Goal: Navigation & Orientation: Go to known website

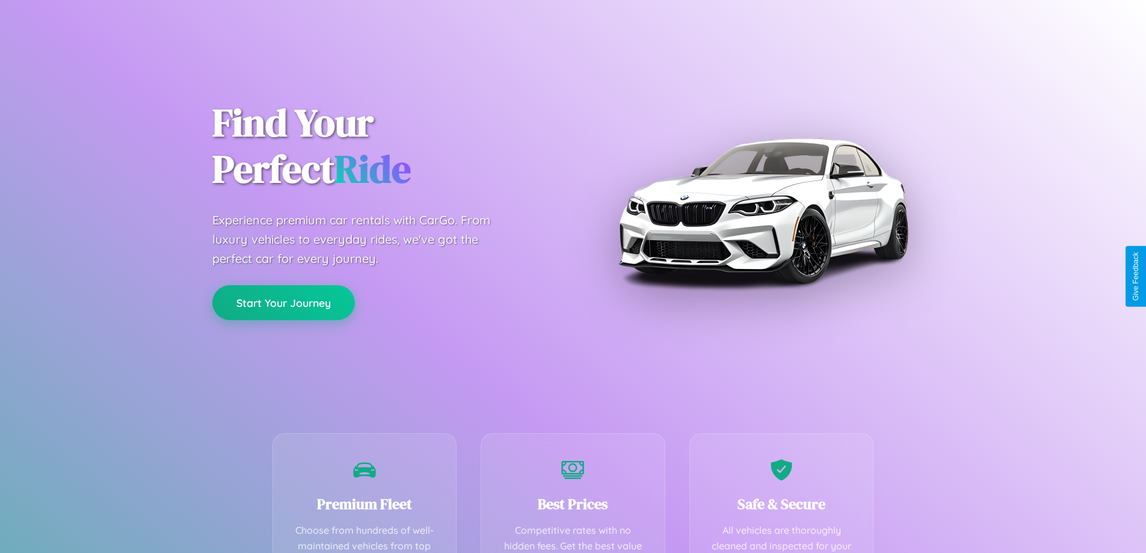
click at [283, 303] on button "Start Your Journey" at bounding box center [283, 302] width 143 height 35
click at [283, 302] on button "Start Your Journey" at bounding box center [283, 302] width 143 height 35
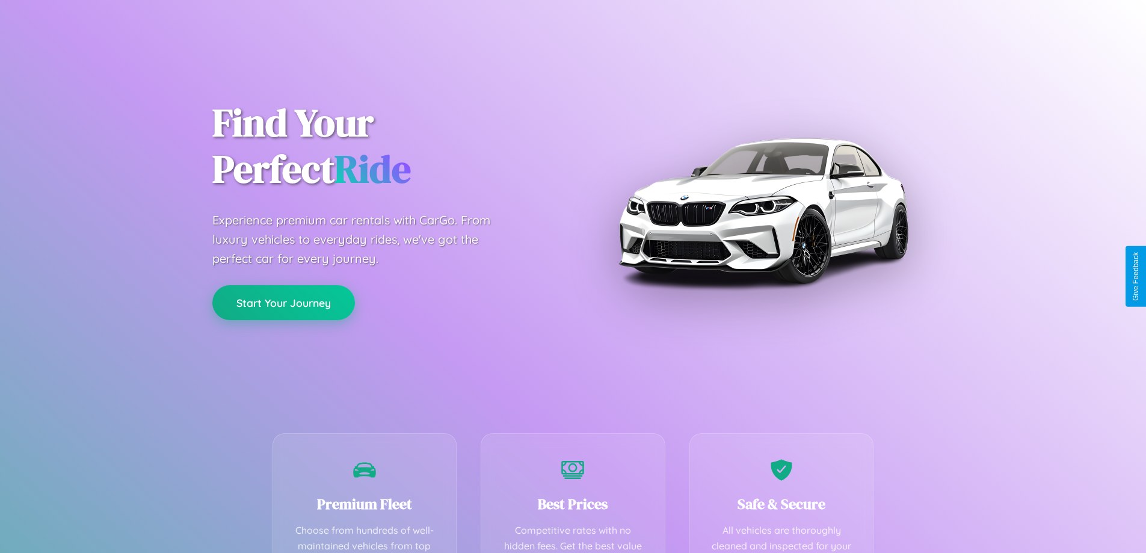
click at [283, 302] on button "Start Your Journey" at bounding box center [283, 302] width 143 height 35
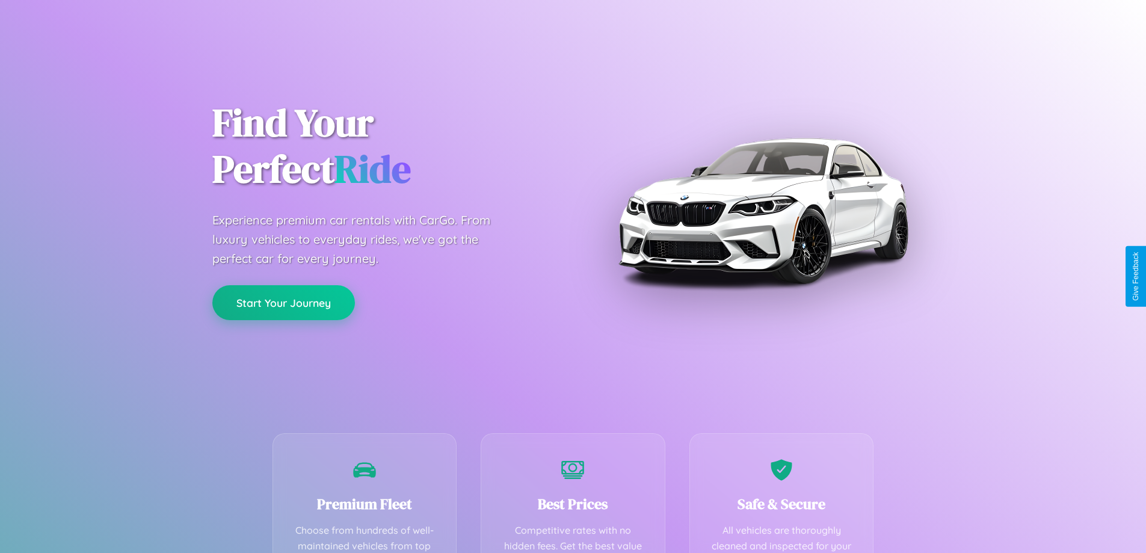
click at [283, 302] on button "Start Your Journey" at bounding box center [283, 302] width 143 height 35
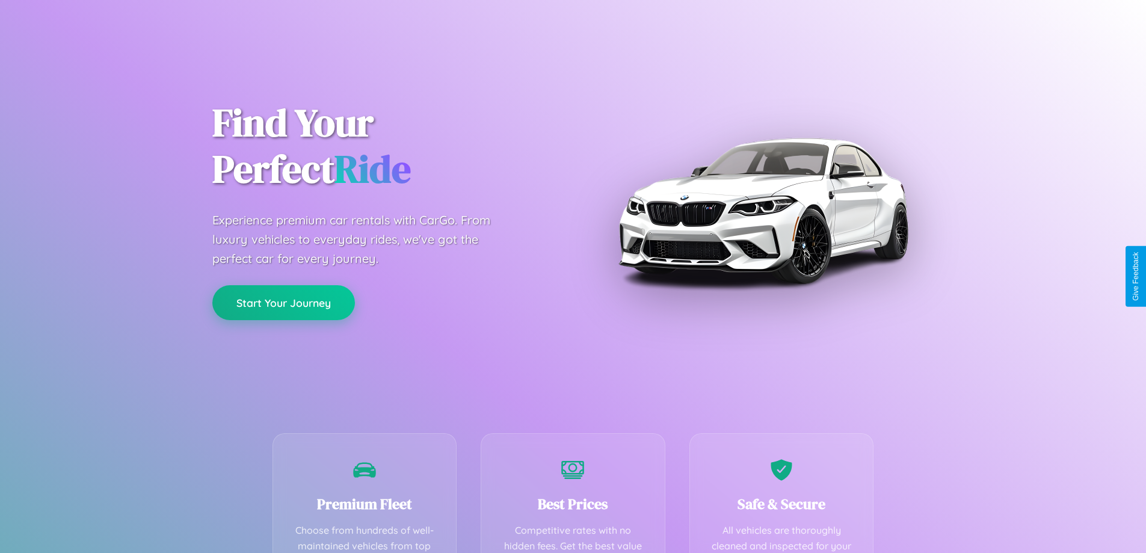
click at [283, 302] on button "Start Your Journey" at bounding box center [283, 302] width 143 height 35
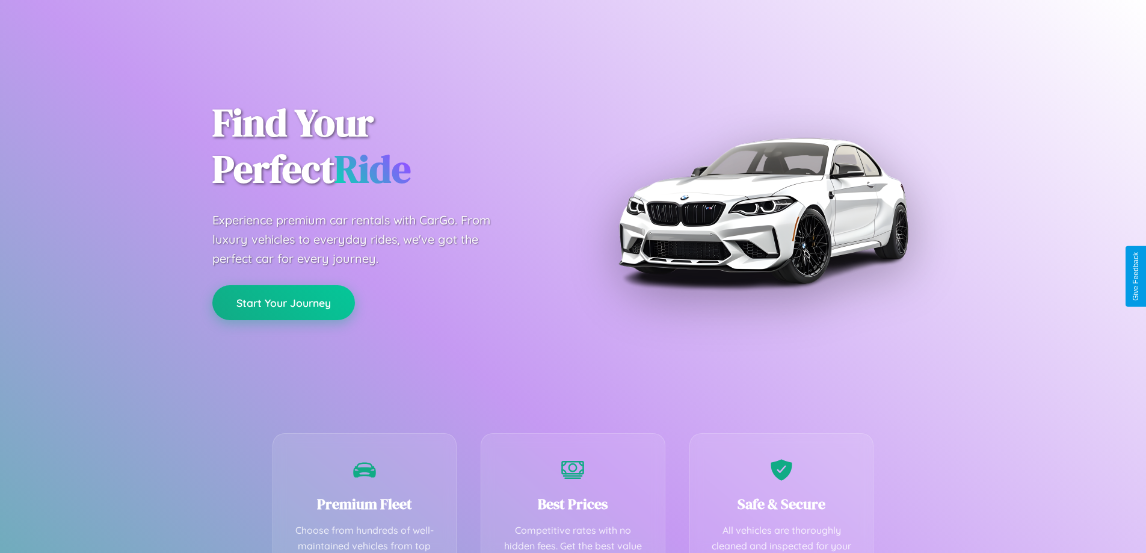
click at [283, 302] on button "Start Your Journey" at bounding box center [283, 302] width 143 height 35
